Goal: Navigation & Orientation: Find specific page/section

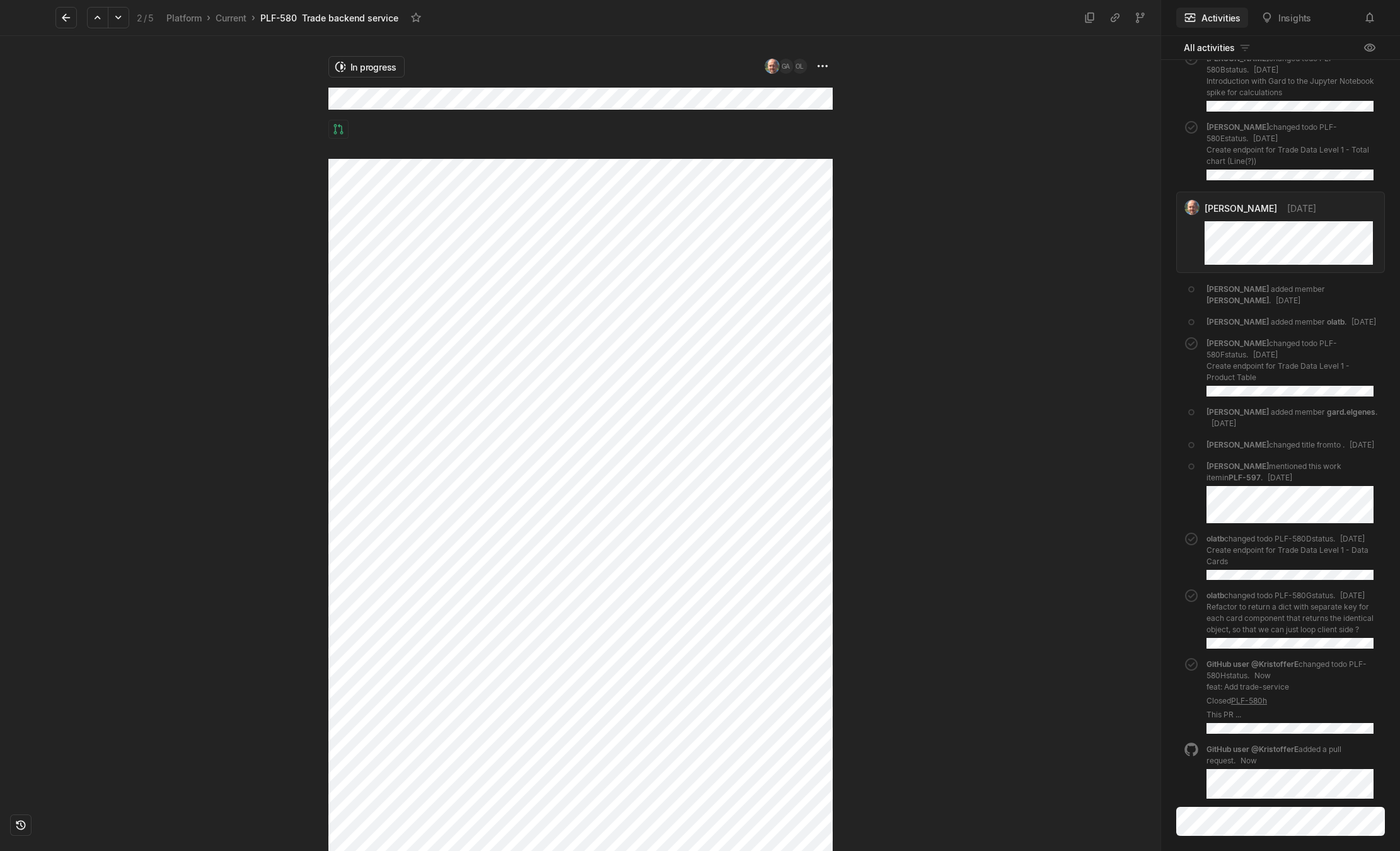
scroll to position [202, 0]
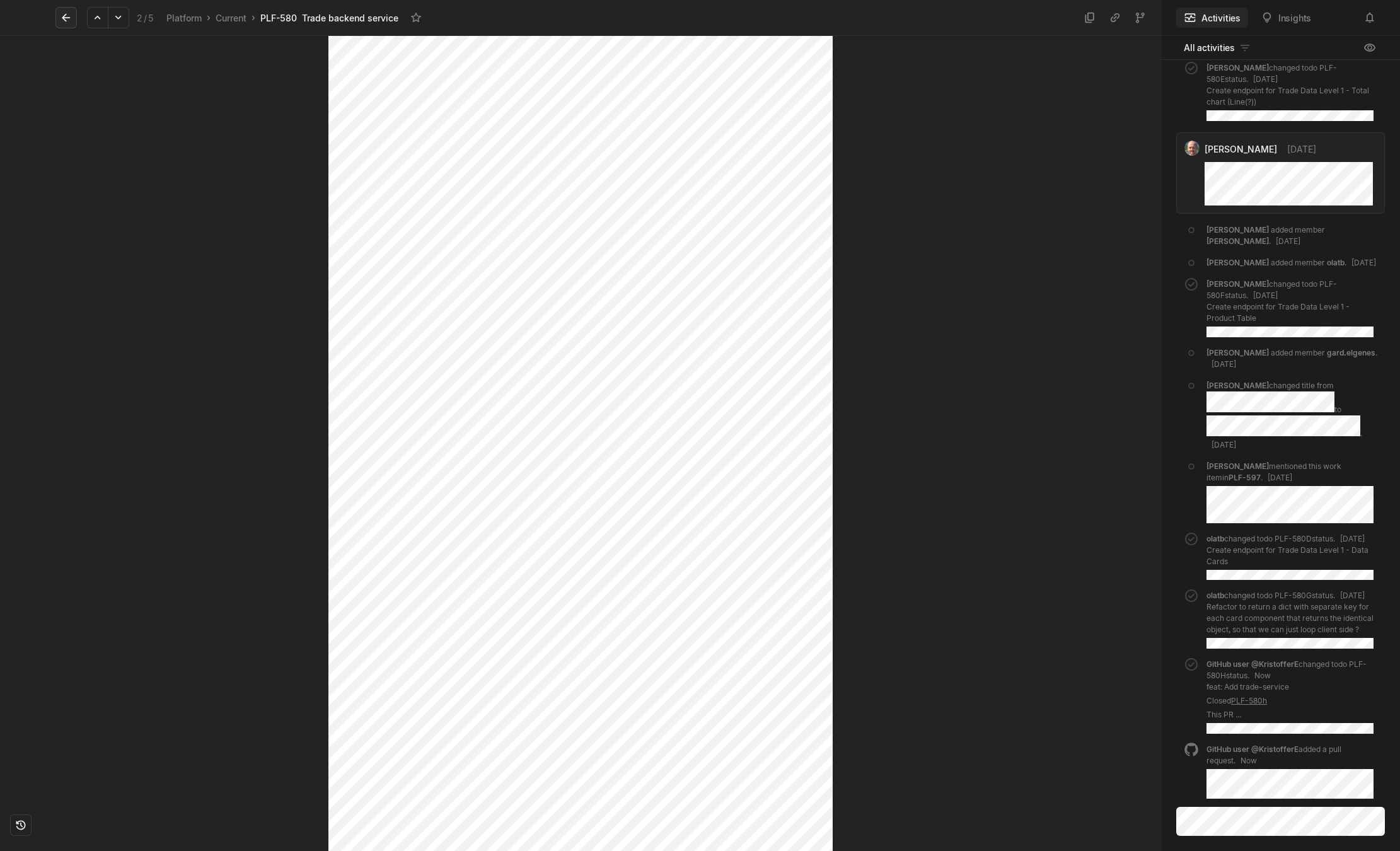
click at [63, 15] on icon at bounding box center [66, 17] width 13 height 13
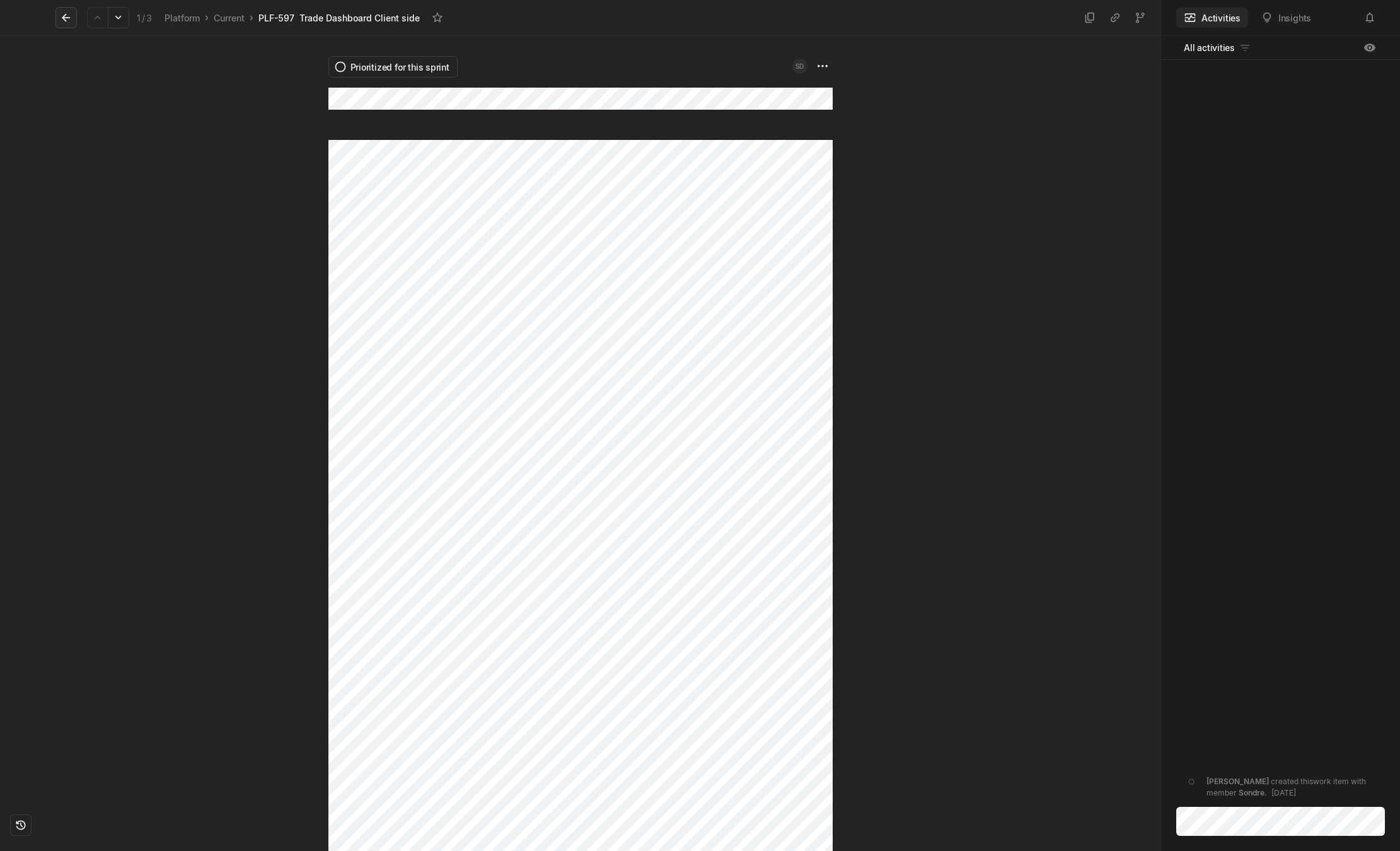
click at [72, 18] on icon at bounding box center [66, 17] width 13 height 13
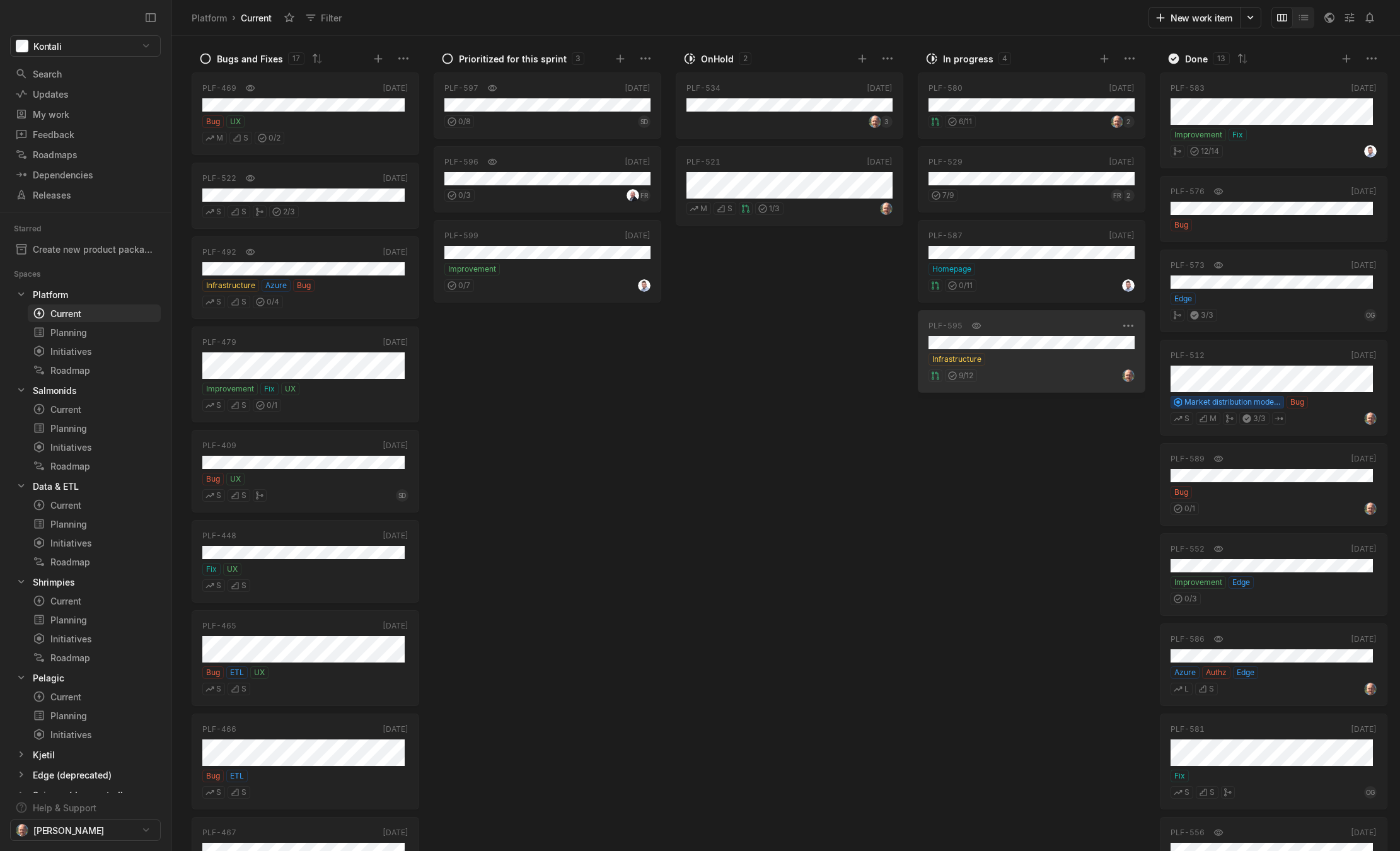
click at [1019, 362] on div "Infrastructure" at bounding box center [1031, 359] width 206 height 13
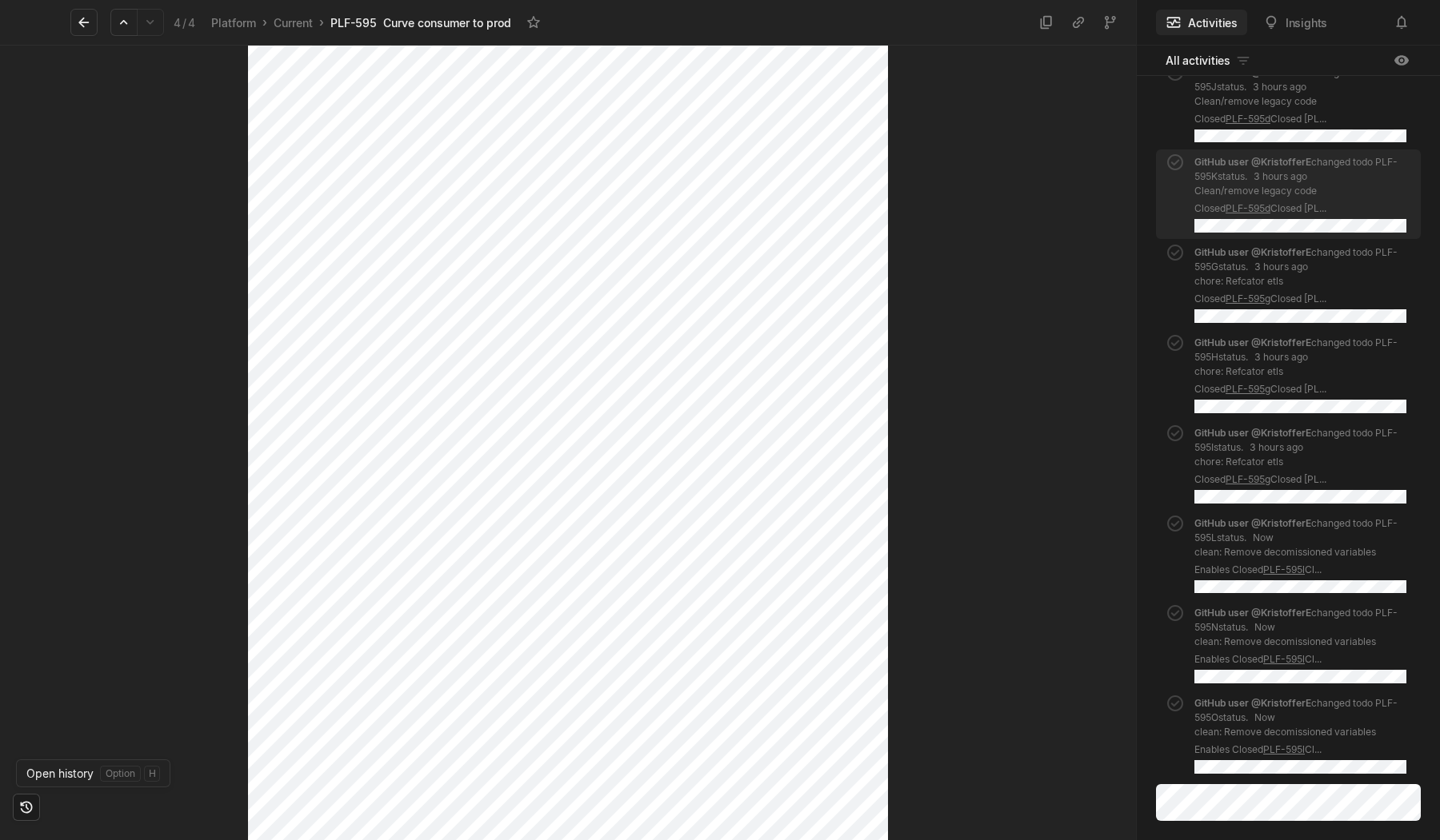
scroll to position [250, 0]
